Goal: Information Seeking & Learning: Learn about a topic

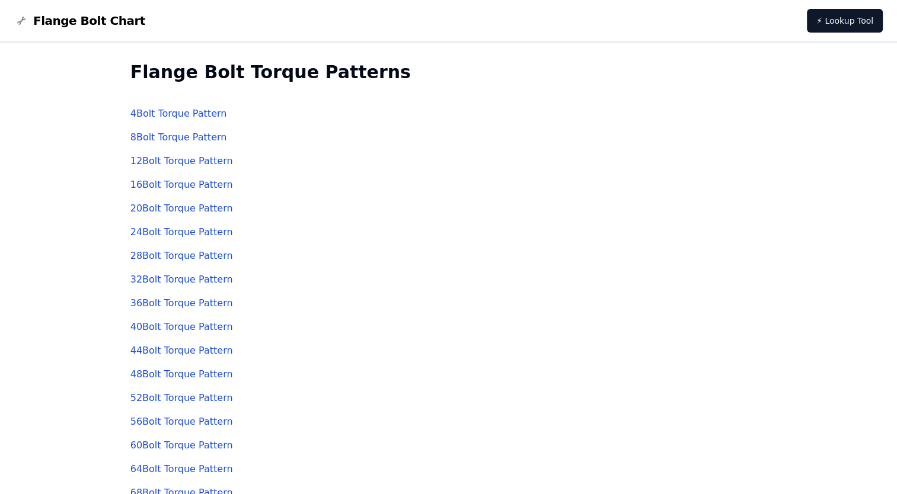
click at [162, 113] on link "4 Bolt Torque Pattern" at bounding box center [178, 113] width 97 height 11
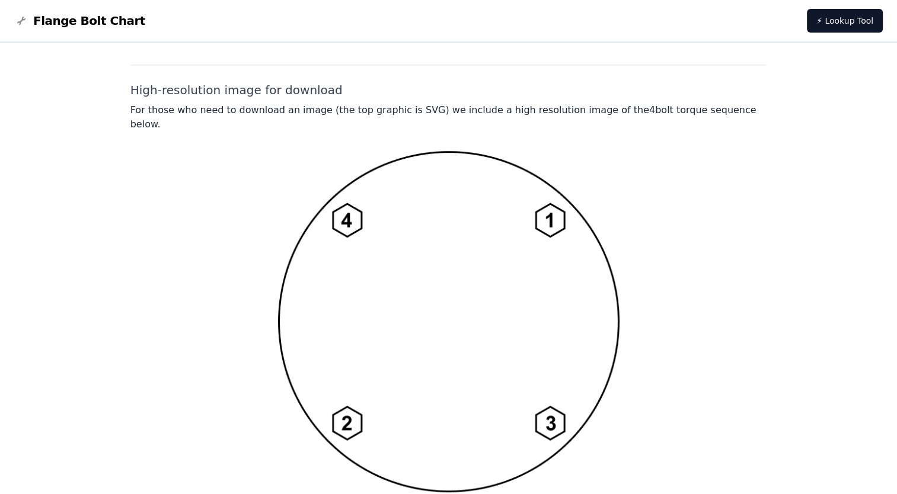
scroll to position [791, 0]
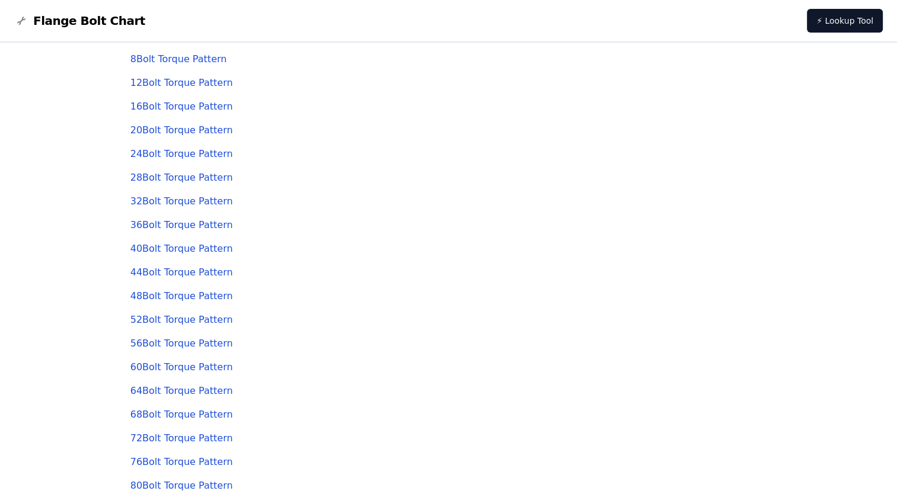
scroll to position [72, 0]
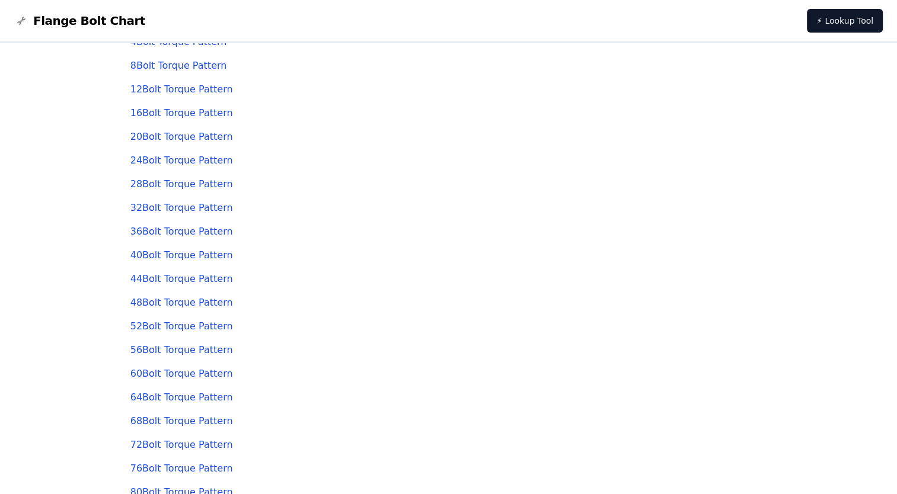
click at [166, 229] on link "36 Bolt Torque Pattern" at bounding box center [181, 231] width 103 height 11
click at [174, 420] on link "88 Bolt Torque Pattern" at bounding box center [181, 420] width 103 height 11
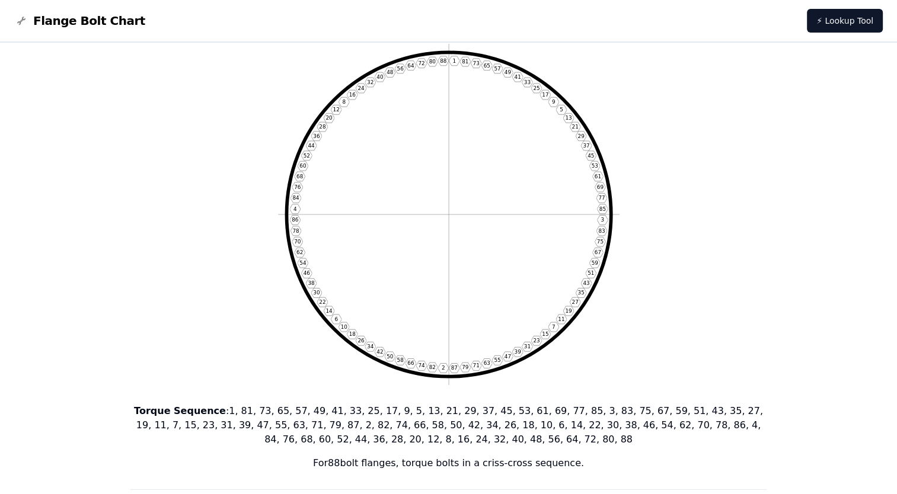
scroll to position [59, 0]
